Goal: Check status: Check status

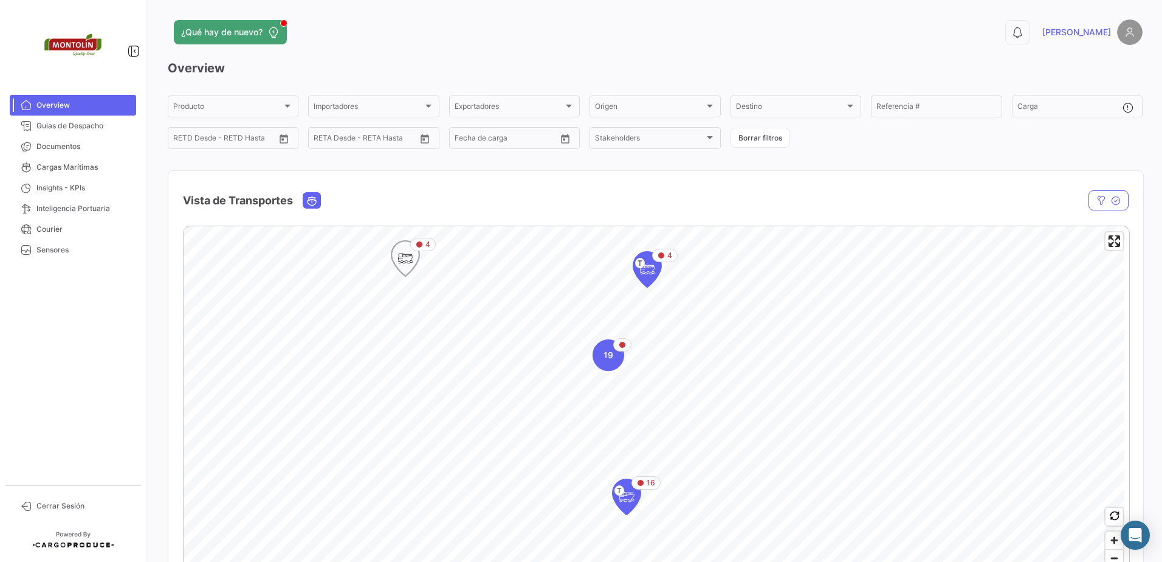
click at [413, 262] on icon "Map marker" at bounding box center [405, 259] width 17 height 26
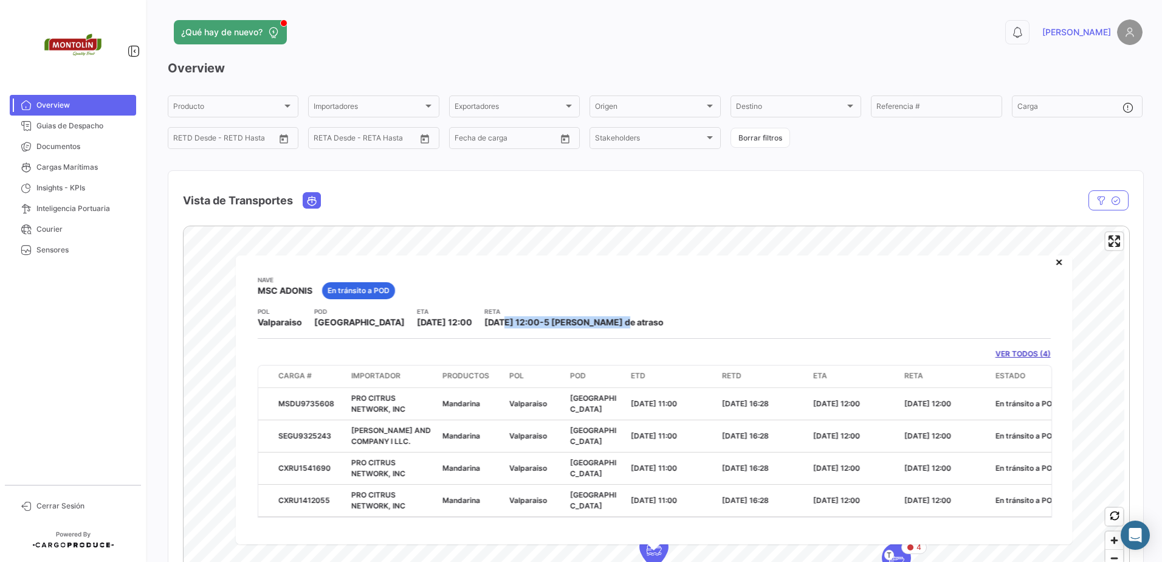
drag, startPoint x: 478, startPoint y: 309, endPoint x: 688, endPoint y: 315, distance: 209.8
click at [688, 315] on div "POL Valparaiso POD [GEOGRAPHIC_DATA] ETA [DATE] 12:00 [PERSON_NAME] [DATE] 12:0…" at bounding box center [654, 317] width 793 height 22
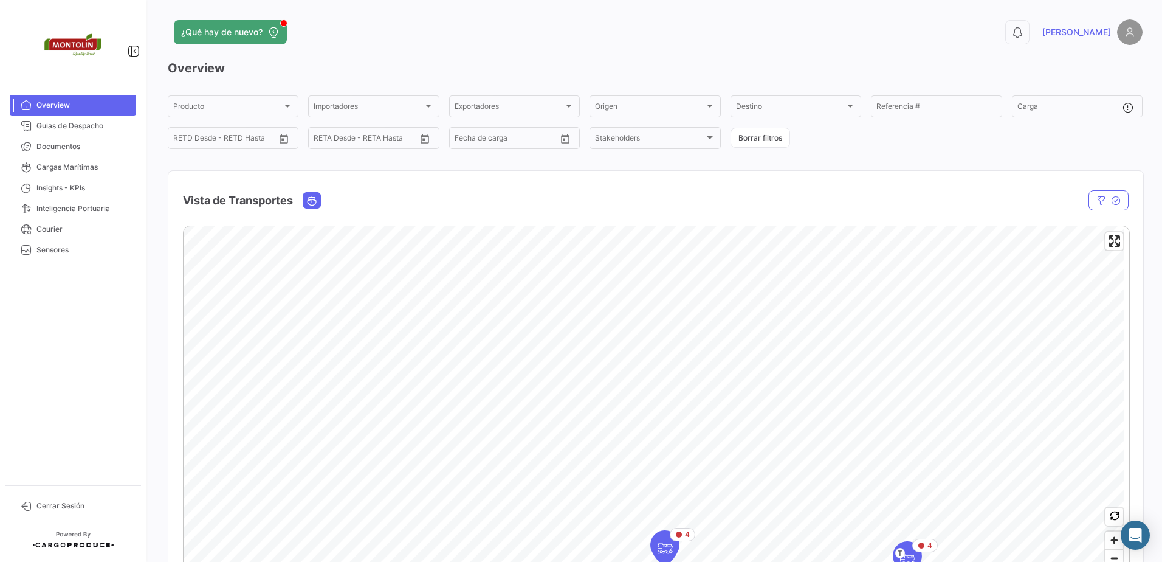
scroll to position [61, 0]
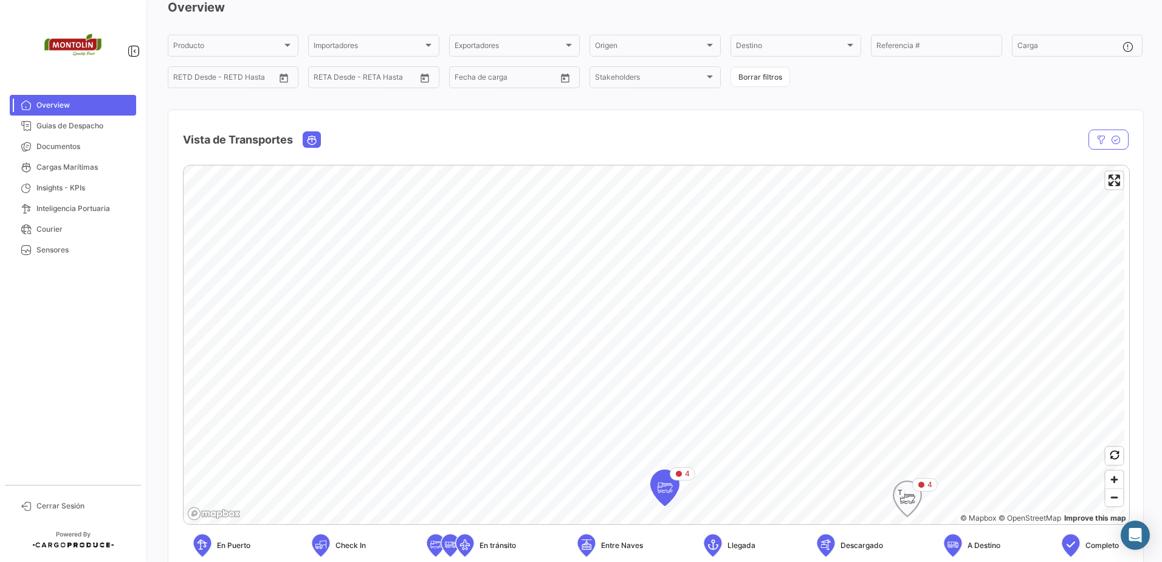
click at [914, 499] on icon "Map marker" at bounding box center [907, 499] width 17 height 26
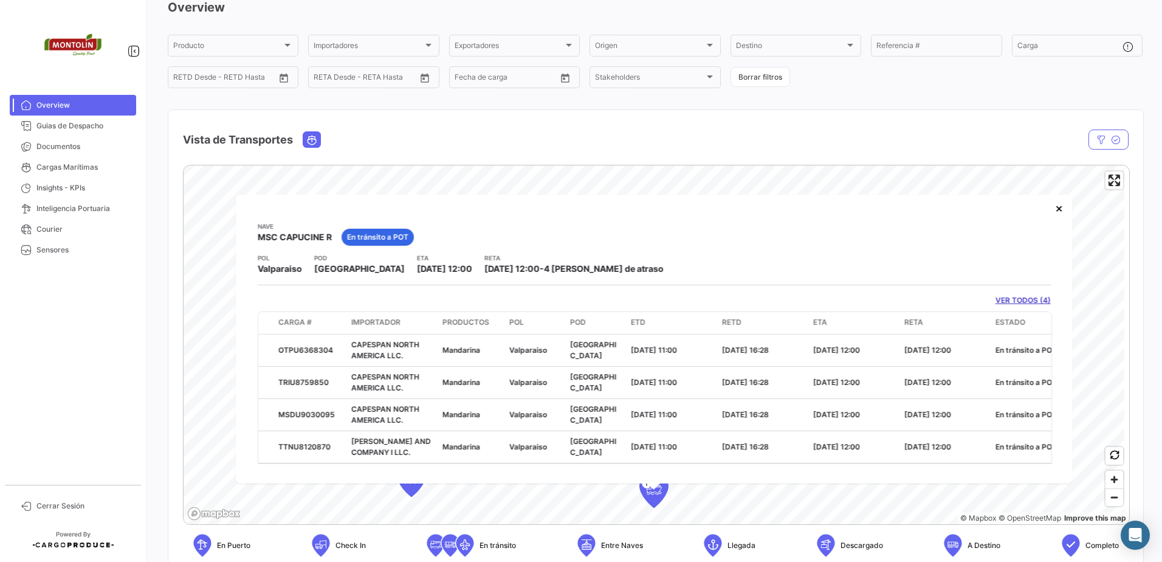
drag, startPoint x: 534, startPoint y: 271, endPoint x: 614, endPoint y: 269, distance: 80.9
click at [614, 269] on div "POL Valparaiso POD [GEOGRAPHIC_DATA] ETA [DATE] 12:00 [PERSON_NAME] [DATE] 12:0…" at bounding box center [654, 264] width 793 height 22
click at [566, 356] on datatable-body-cell "[GEOGRAPHIC_DATA]" at bounding box center [595, 350] width 61 height 32
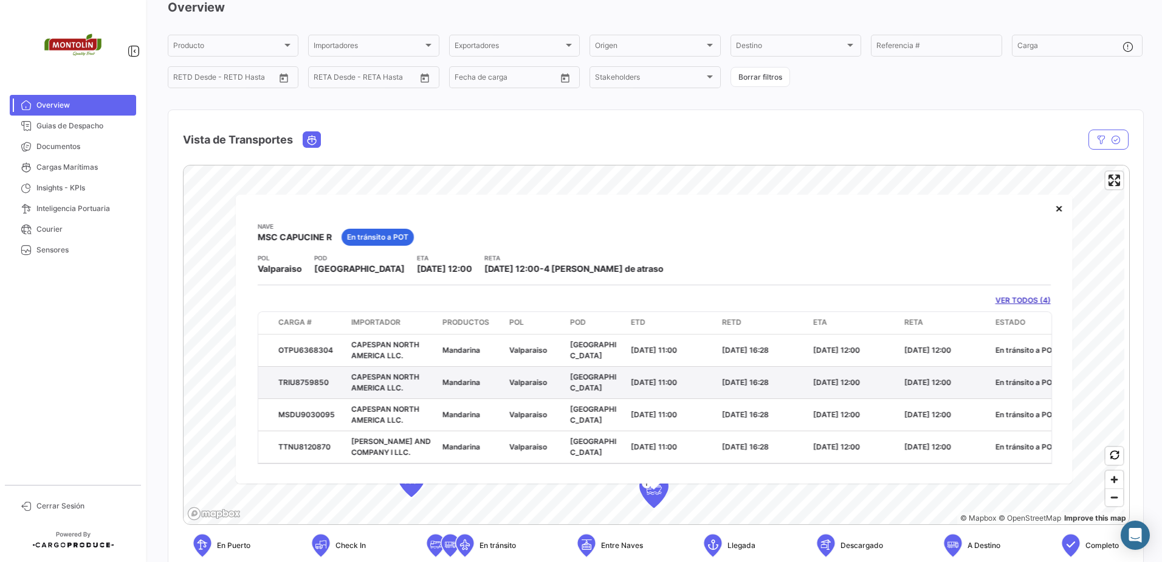
click at [568, 378] on datatable-body-cell "[GEOGRAPHIC_DATA]" at bounding box center [595, 382] width 61 height 32
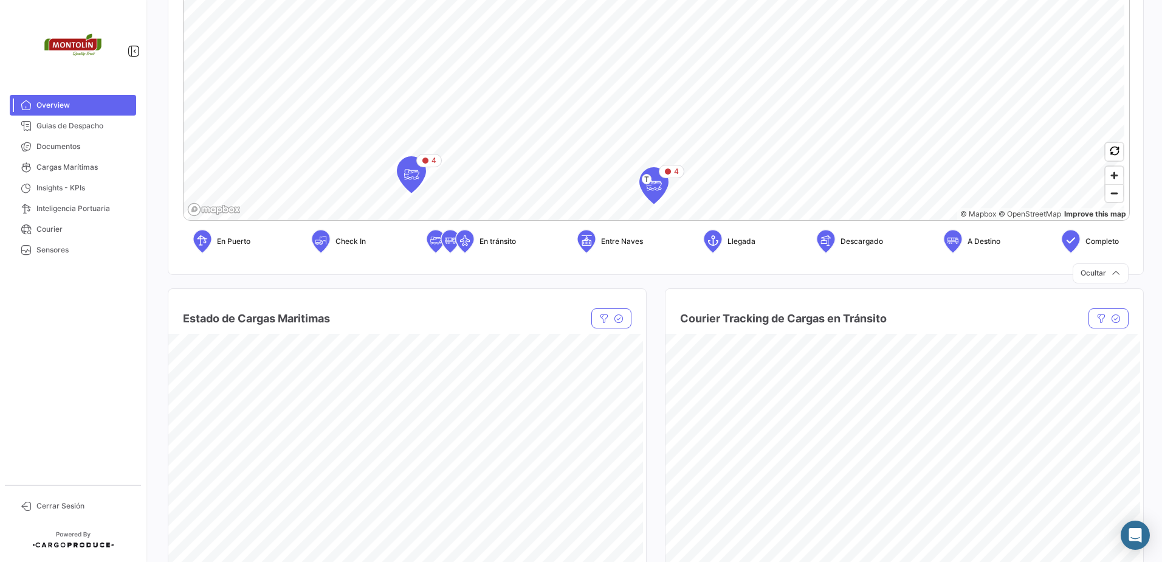
scroll to position [304, 0]
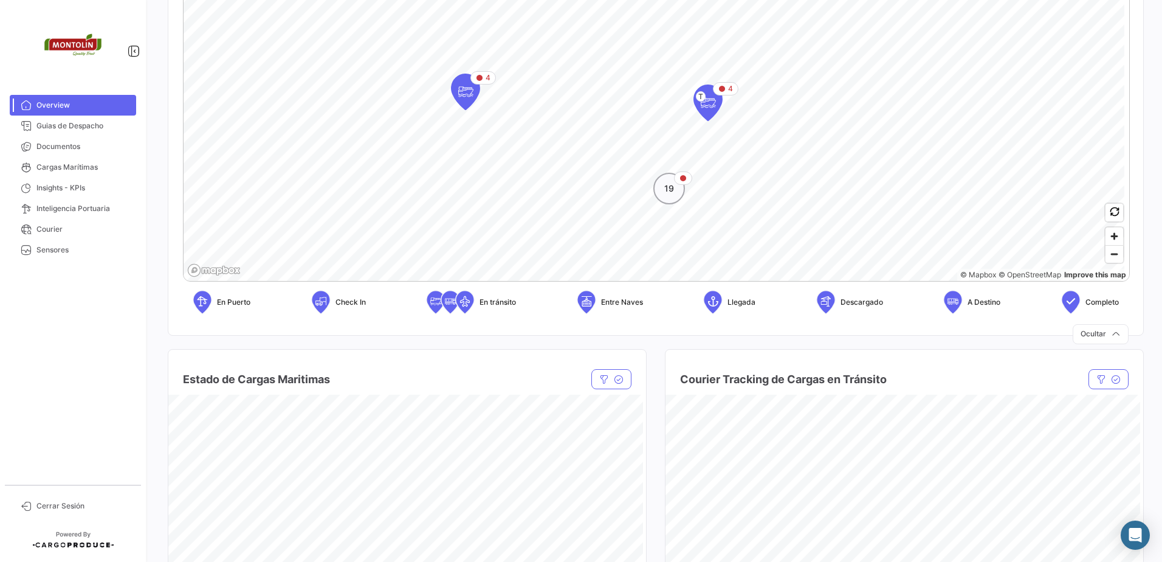
click at [678, 200] on div "19" at bounding box center [669, 189] width 32 height 32
click at [655, 66] on span "12" at bounding box center [654, 63] width 10 height 12
click at [611, 37] on icon "Map marker" at bounding box center [602, 31] width 28 height 35
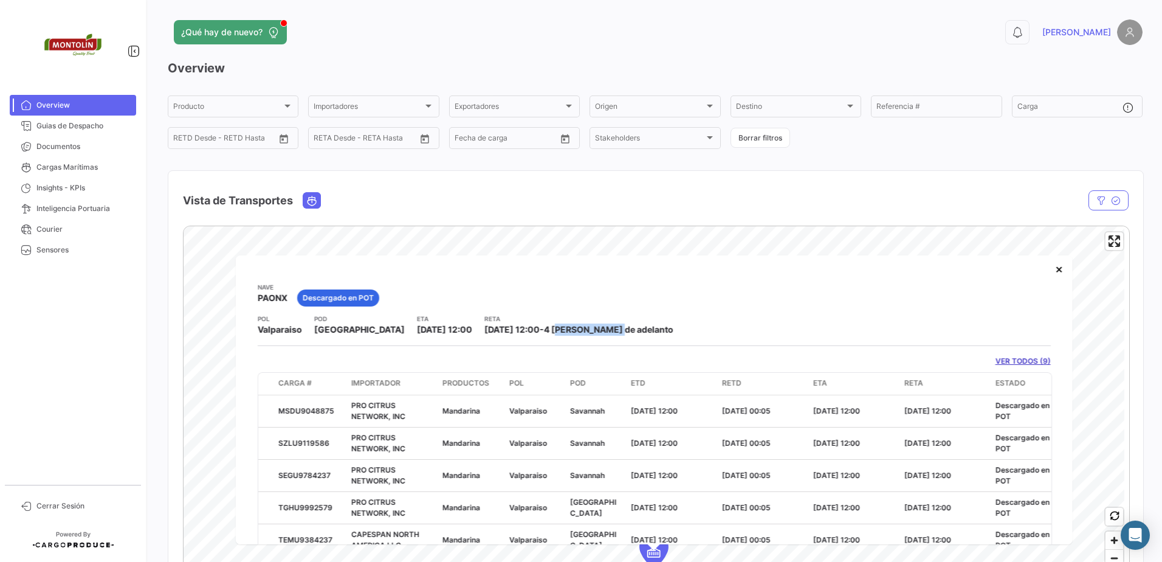
drag, startPoint x: 542, startPoint y: 331, endPoint x: 596, endPoint y: 331, distance: 54.1
click at [596, 331] on span "4 [PERSON_NAME] de adelanto" at bounding box center [608, 329] width 129 height 10
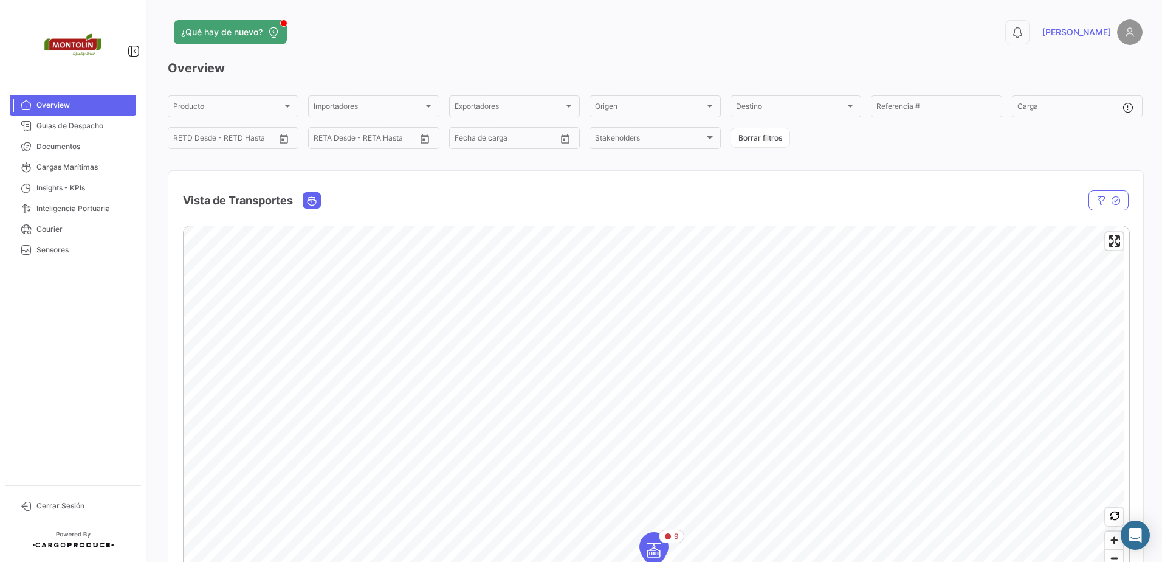
scroll to position [122, 0]
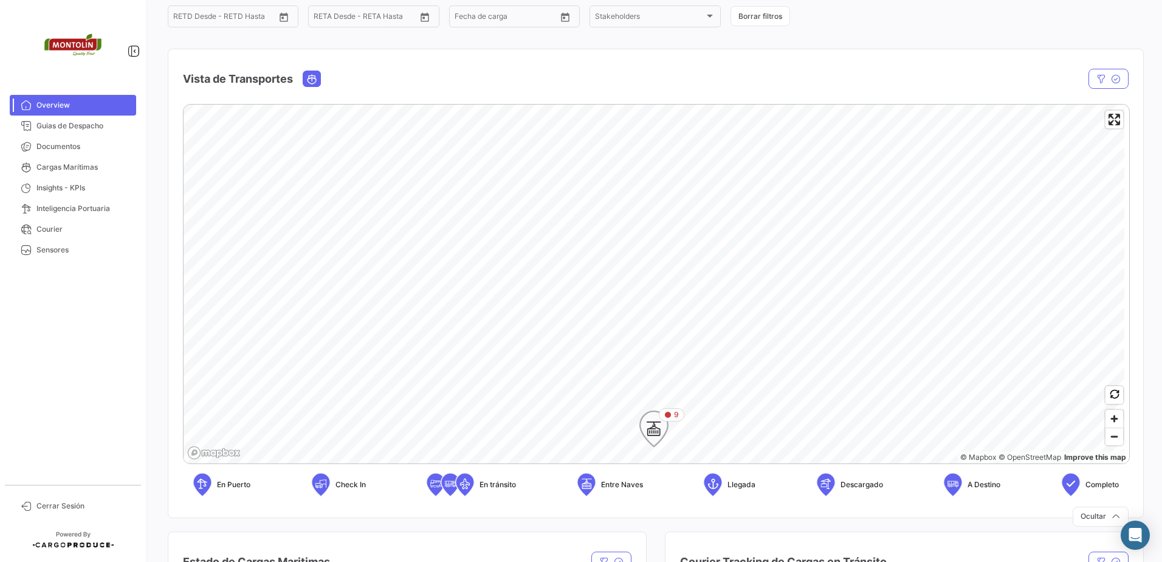
click at [657, 434] on icon "Map marker" at bounding box center [653, 429] width 17 height 26
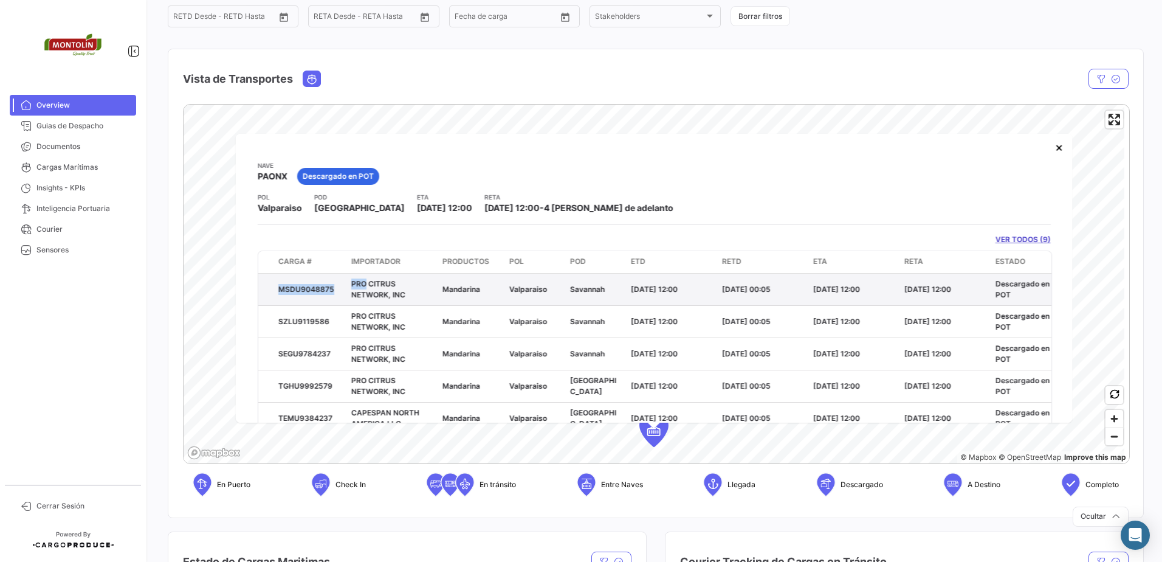
drag, startPoint x: 266, startPoint y: 287, endPoint x: 360, endPoint y: 284, distance: 94.3
click at [360, 284] on div "MSDU9048875 PRO CITRUS NETWORK, INC Mandarina Valparaiso Savannah [DATE] 12:00 …" at bounding box center [761, 289] width 1006 height 32
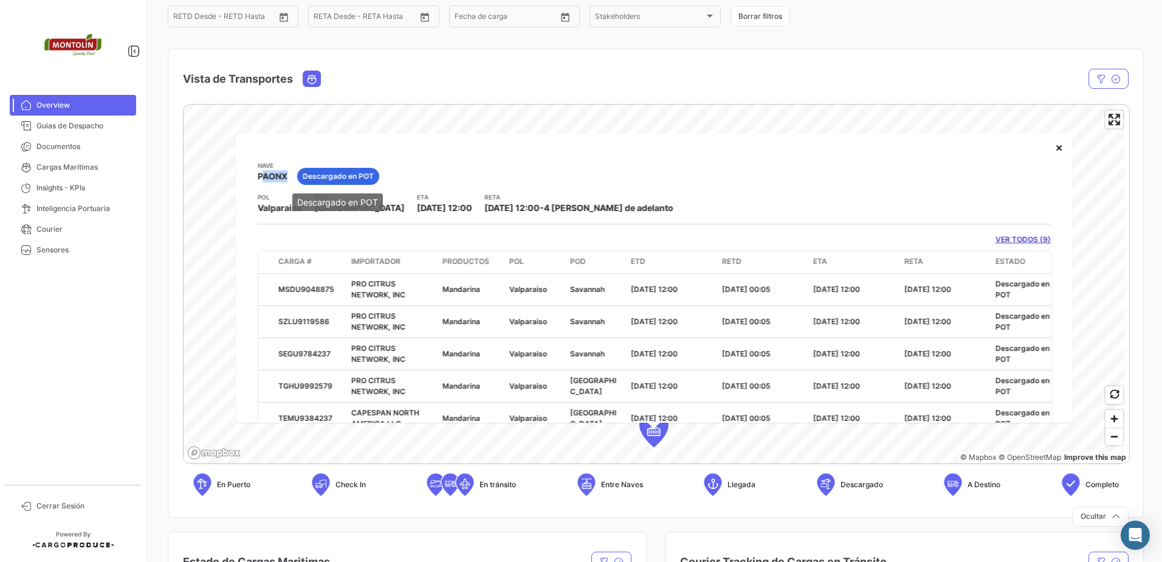
drag, startPoint x: 261, startPoint y: 177, endPoint x: 297, endPoint y: 176, distance: 35.9
click at [297, 176] on div "[PERSON_NAME] PAONX Descargado en POT POL Valparaiso POD [GEOGRAPHIC_DATA] ETA …" at bounding box center [654, 278] width 837 height 289
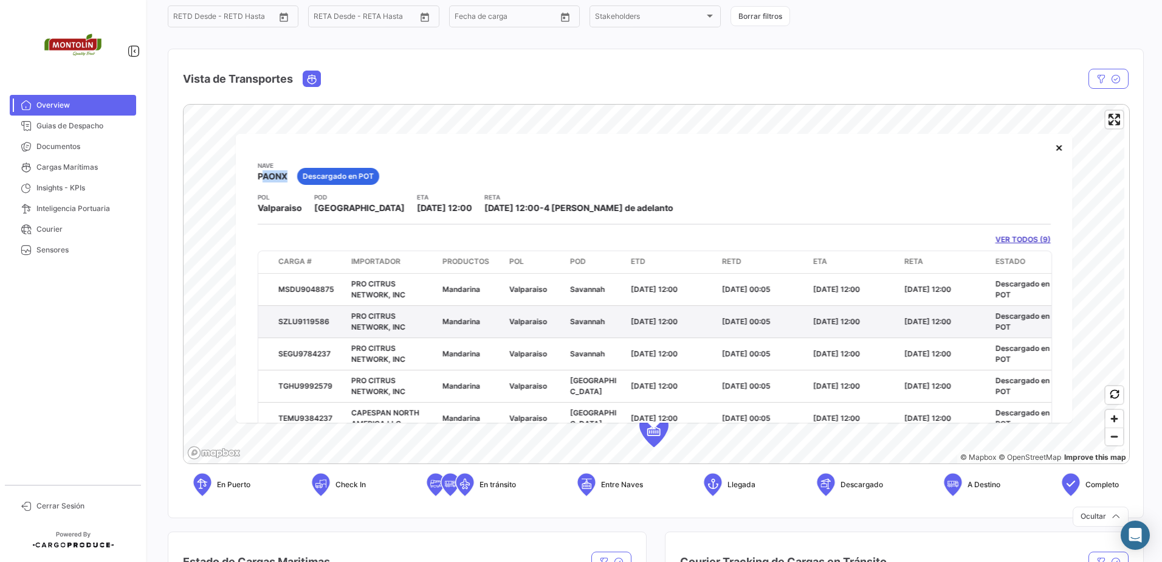
drag, startPoint x: 280, startPoint y: 289, endPoint x: 484, endPoint y: 321, distance: 207.3
click at [484, 321] on datatable-scroller "MSDU9048875 PRO CITRUS NETWORK, INC Mandarina Valparaiso Savannah [DATE] 12:00 …" at bounding box center [654, 418] width 793 height 290
click at [484, 321] on div "Mandarina" at bounding box center [470, 320] width 57 height 11
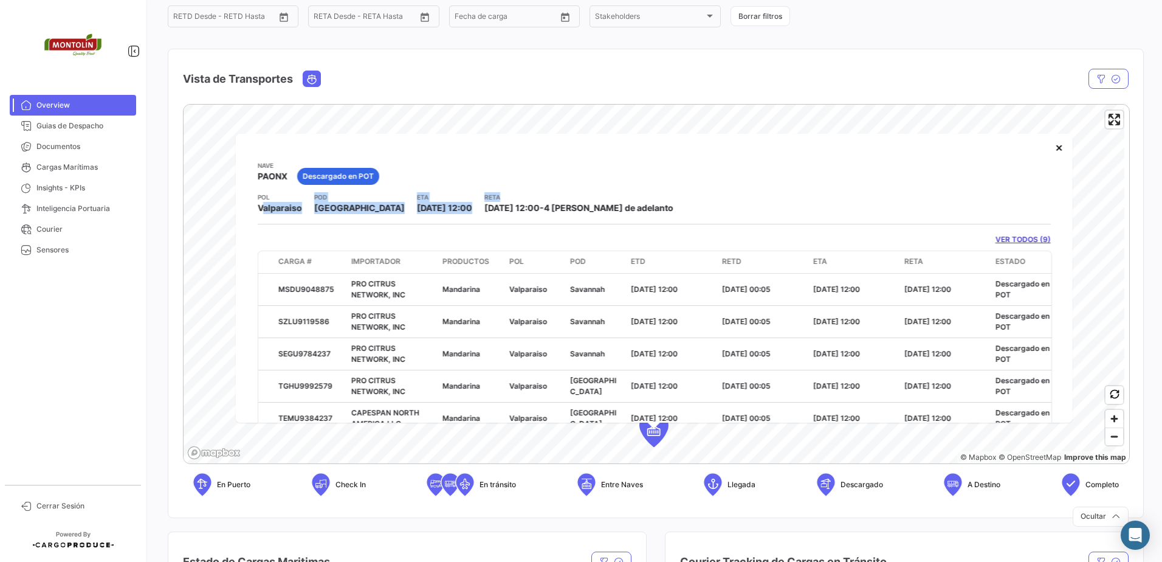
drag, startPoint x: 269, startPoint y: 207, endPoint x: 453, endPoint y: 205, distance: 183.6
click at [453, 205] on div "POL Valparaiso POD [GEOGRAPHIC_DATA] ETA [DATE] 12:00 [PERSON_NAME] [DATE] 12:0…" at bounding box center [654, 203] width 793 height 22
drag, startPoint x: 453, startPoint y: 205, endPoint x: 463, endPoint y: 204, distance: 10.4
click at [484, 205] on span "[DATE] 12:00" at bounding box center [511, 207] width 55 height 10
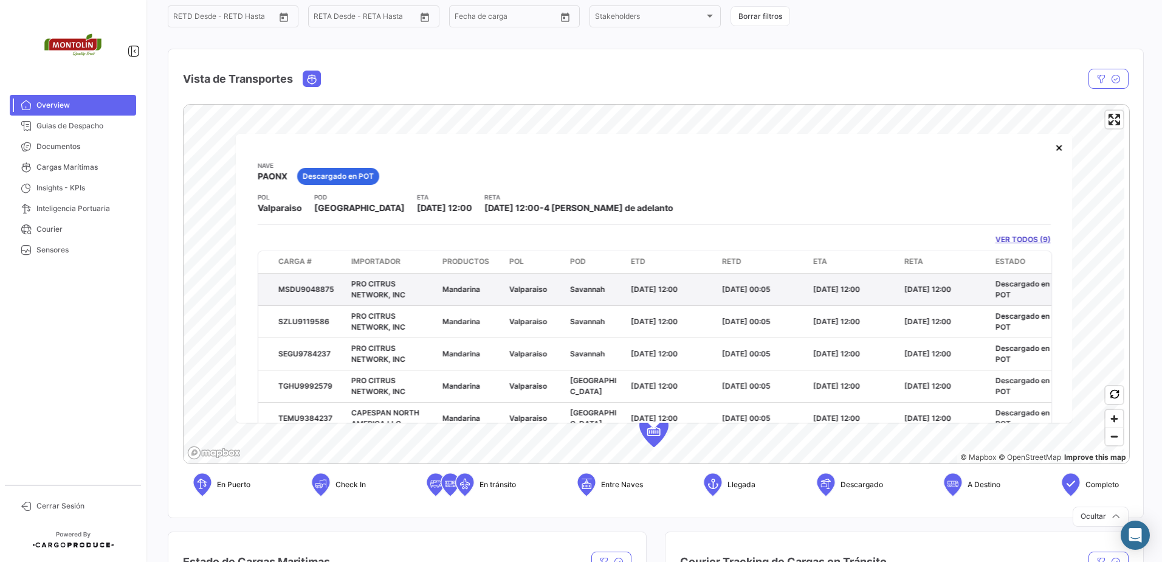
scroll to position [61, 0]
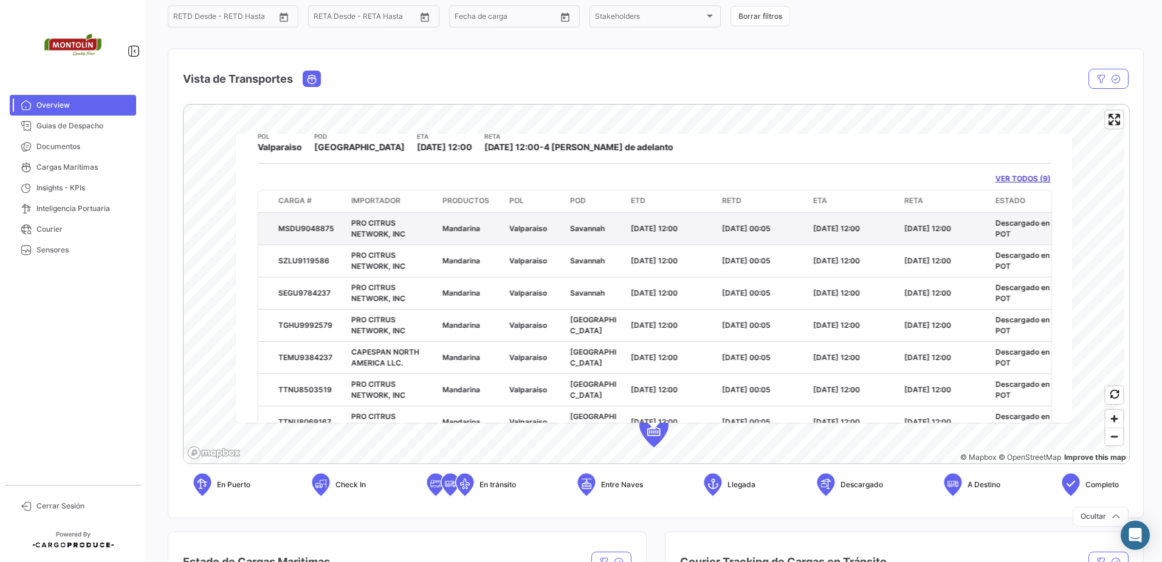
click at [292, 216] on datatable-body-cell "MSDU9048875" at bounding box center [310, 228] width 73 height 32
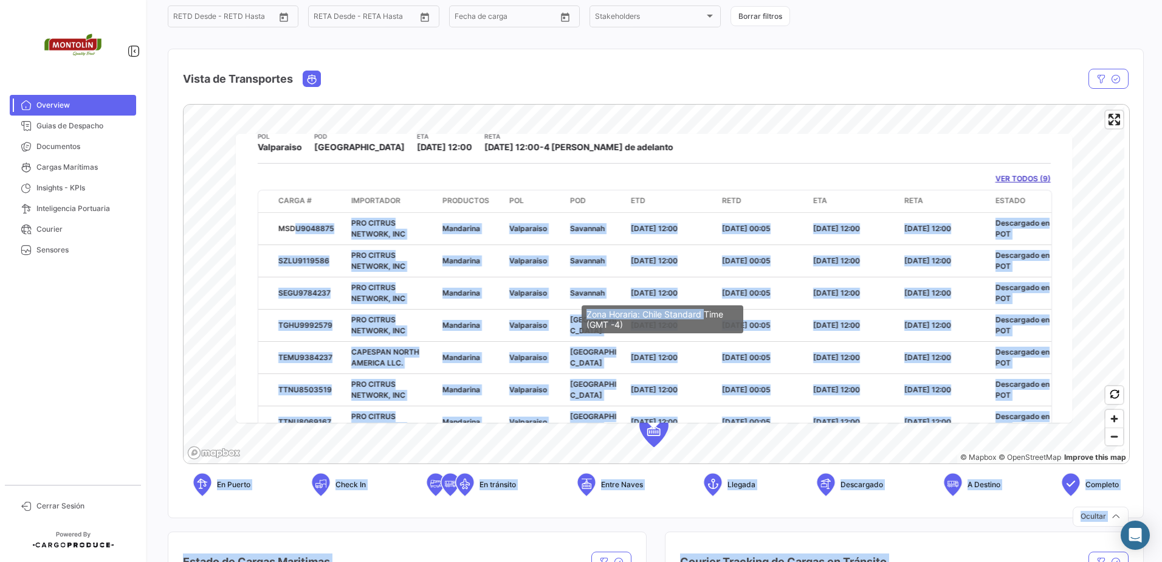
drag, startPoint x: 291, startPoint y: 227, endPoint x: 707, endPoint y: 315, distance: 426.0
click at [707, 315] on body "Overview Guias de Despacho Documentos Cargas Marítimas Insights - KPIs Intelige…" at bounding box center [581, 281] width 1162 height 562
click at [707, 315] on div "Zona Horaria: Chile Standard Time (GMT -4)" at bounding box center [663, 319] width 162 height 28
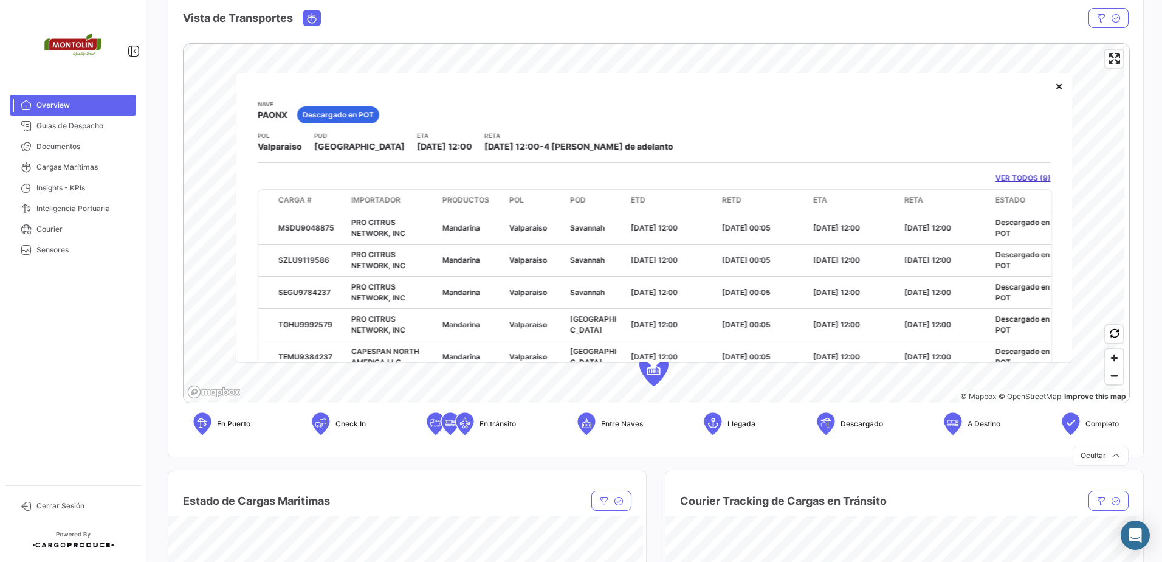
scroll to position [0, 0]
click at [1047, 91] on button "×" at bounding box center [1059, 86] width 24 height 24
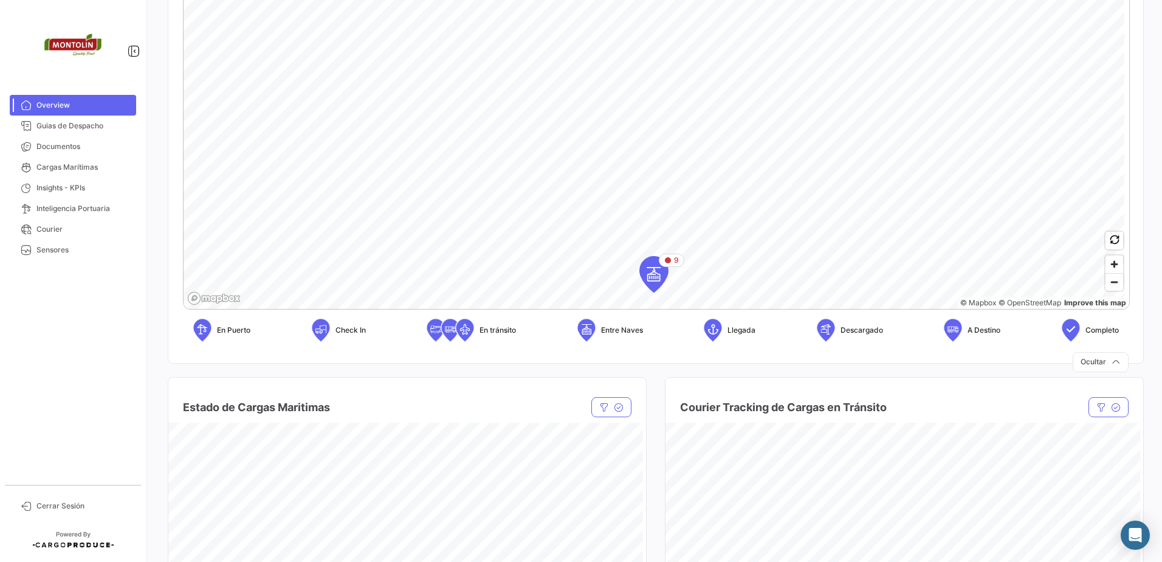
scroll to position [304, 0]
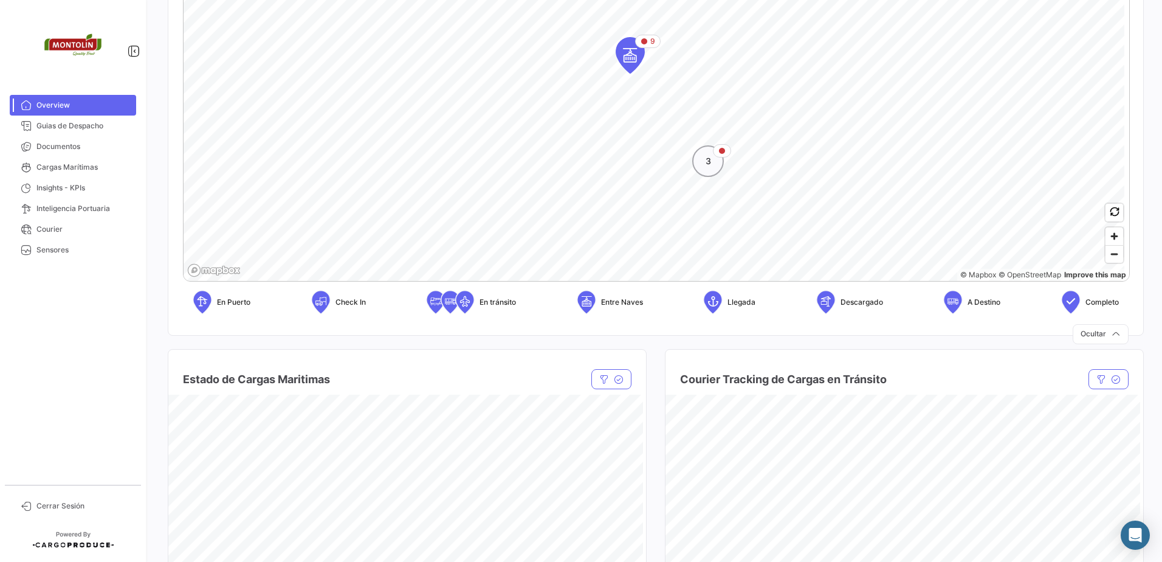
click at [712, 167] on div "3" at bounding box center [708, 161] width 32 height 32
click at [656, 114] on div "3" at bounding box center [654, 105] width 32 height 32
click at [671, 108] on icon "Map marker" at bounding box center [658, 103] width 29 height 36
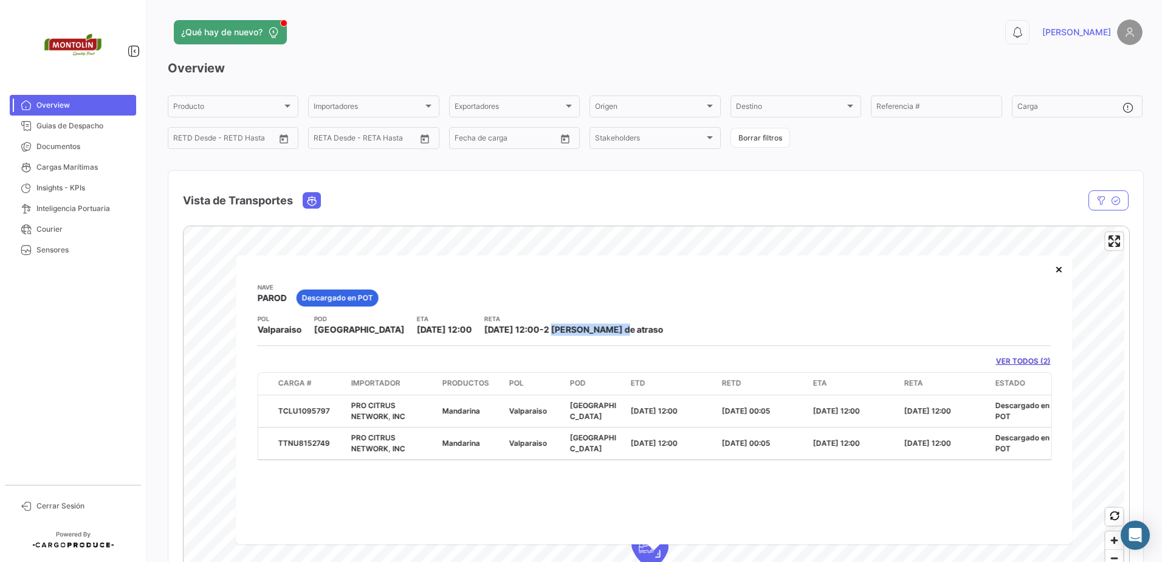
drag, startPoint x: 552, startPoint y: 331, endPoint x: 628, endPoint y: 329, distance: 76.0
click at [628, 329] on div "POL Valparaiso POD [GEOGRAPHIC_DATA] ETA [DATE] 12:00 [PERSON_NAME] [DATE] 12:0…" at bounding box center [654, 325] width 793 height 22
drag, startPoint x: 628, startPoint y: 329, endPoint x: 643, endPoint y: 278, distance: 53.1
click at [628, 329] on div "POL Valparaiso POD [GEOGRAPHIC_DATA] ETA [DATE] 12:00 [PERSON_NAME] [DATE] 12:0…" at bounding box center [654, 325] width 793 height 22
click at [1062, 272] on button "×" at bounding box center [1059, 268] width 24 height 24
